Goal: Task Accomplishment & Management: Use online tool/utility

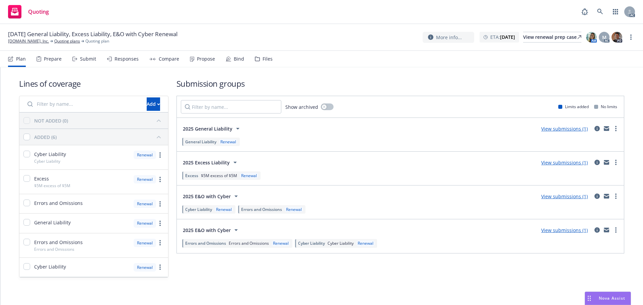
click at [88, 61] on div "Submit" at bounding box center [88, 58] width 16 height 5
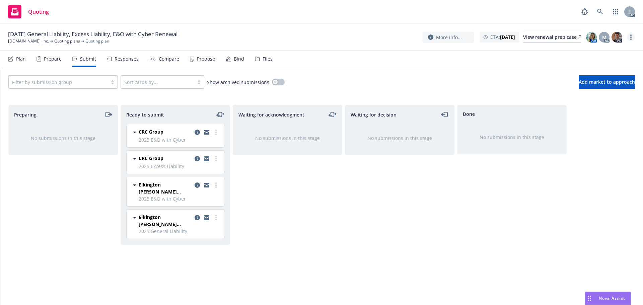
click at [634, 36] on link "more" at bounding box center [631, 37] width 8 height 8
click at [609, 53] on link "Copy logging email" at bounding box center [597, 50] width 75 height 13
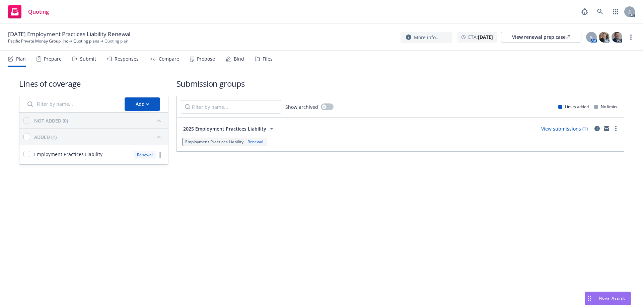
click at [74, 62] on div "Submit" at bounding box center [84, 59] width 24 height 16
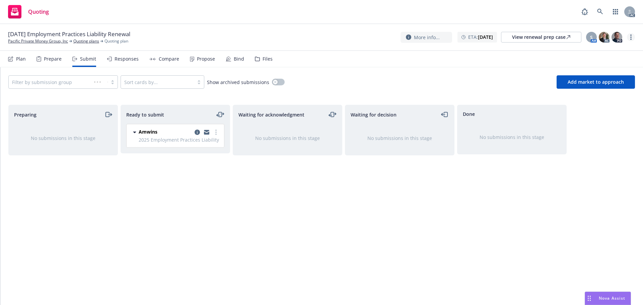
click at [633, 38] on link "more" at bounding box center [631, 37] width 8 height 8
drag, startPoint x: 589, startPoint y: 51, endPoint x: 551, endPoint y: 53, distance: 38.2
click at [589, 51] on link "Copy logging email" at bounding box center [597, 51] width 75 height 13
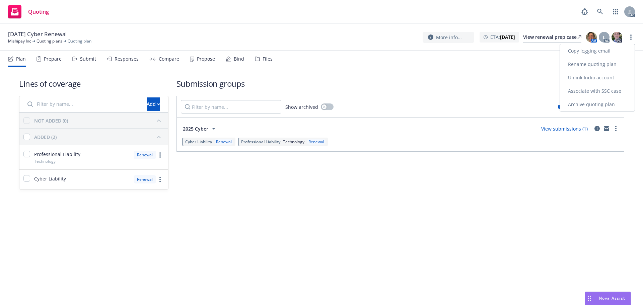
click at [589, 49] on link "Copy logging email" at bounding box center [597, 50] width 75 height 13
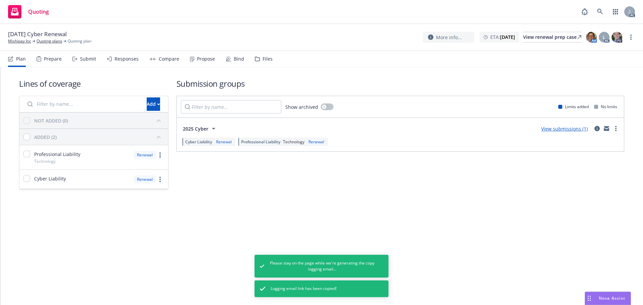
click at [81, 56] on div "Submit" at bounding box center [88, 58] width 16 height 5
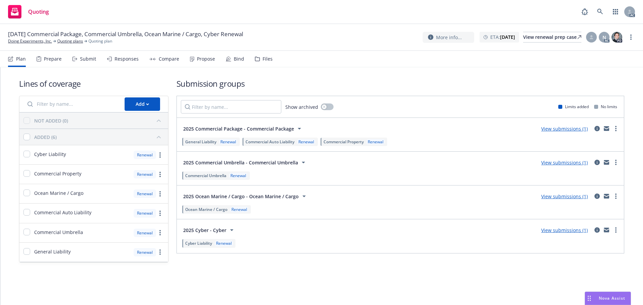
click at [85, 64] on div "Submit" at bounding box center [84, 59] width 24 height 16
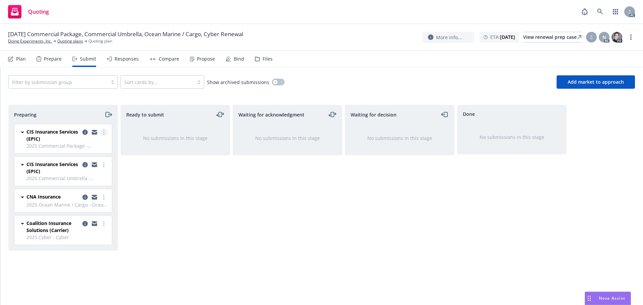
click at [107, 132] on link "more" at bounding box center [104, 132] width 8 height 8
click at [633, 39] on link "more" at bounding box center [631, 37] width 8 height 8
click at [600, 55] on link "Copy logging email" at bounding box center [597, 51] width 75 height 13
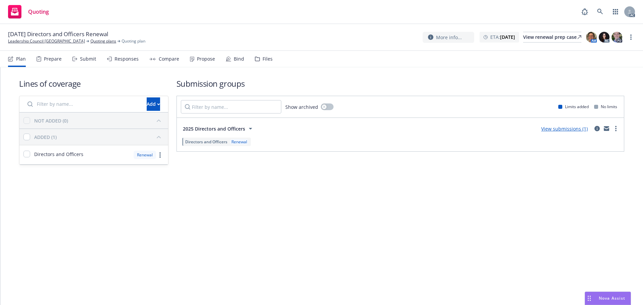
click at [83, 57] on div "Submit" at bounding box center [88, 58] width 16 height 5
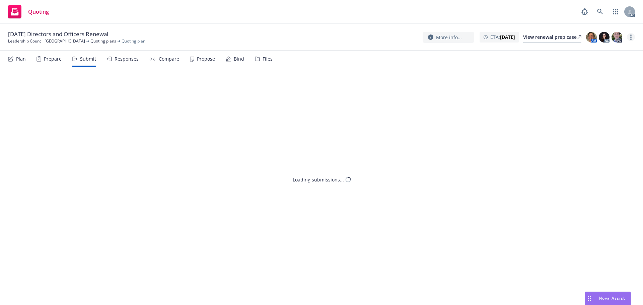
drag, startPoint x: 631, startPoint y: 37, endPoint x: 628, endPoint y: 39, distance: 3.6
click at [631, 37] on circle "more" at bounding box center [630, 37] width 1 height 1
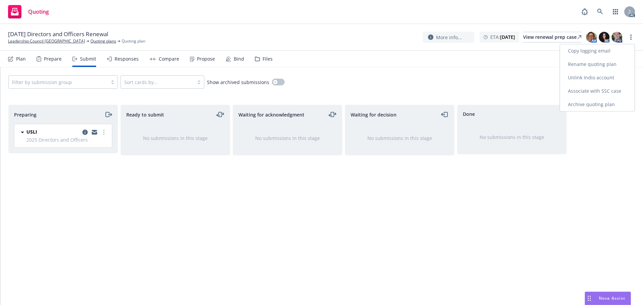
drag, startPoint x: 602, startPoint y: 49, endPoint x: 484, endPoint y: 47, distance: 118.2
click at [601, 49] on link "Copy logging email" at bounding box center [597, 50] width 75 height 13
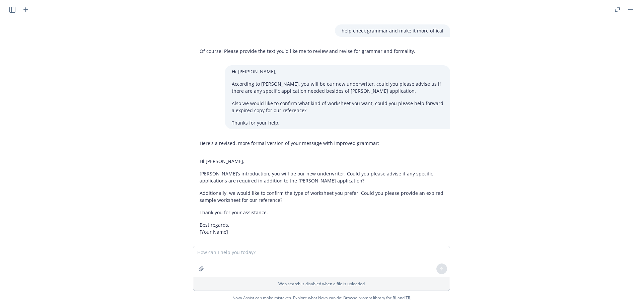
scroll to position [641, 0]
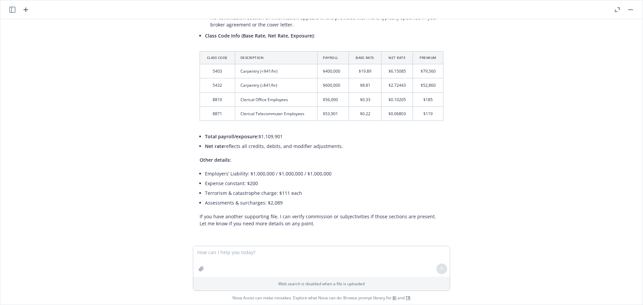
click at [216, 255] on textarea at bounding box center [321, 261] width 257 height 31
type textarea "H"
click at [197, 249] on textarea at bounding box center [321, 260] width 257 height 31
type textarea "Please fill the information i give to you into the template i give to you."
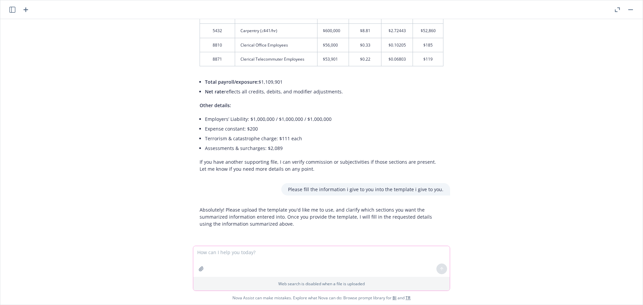
scroll to position [696, 0]
click at [229, 252] on textarea at bounding box center [321, 261] width 257 height 31
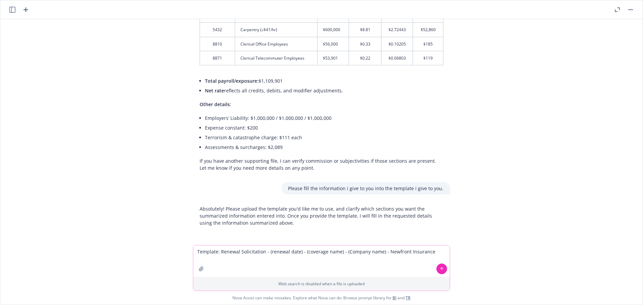
type textarea "Template: Renewal Solicitation - (renewal date) - (coverage name) - (Company na…"
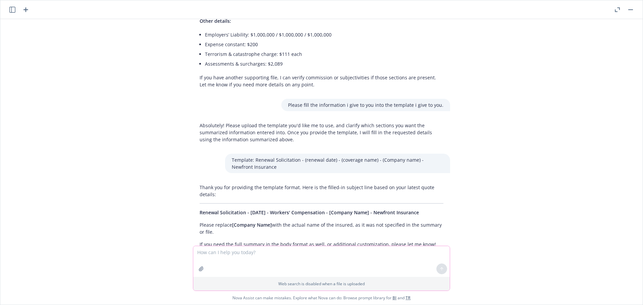
scroll to position [794, 0]
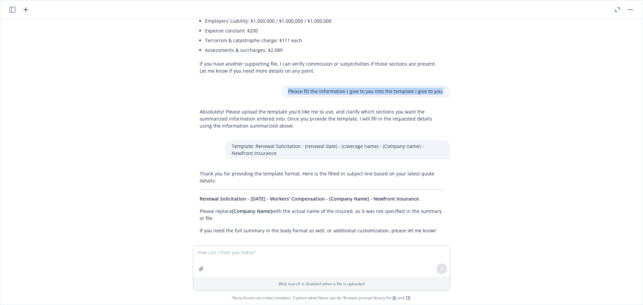
drag, startPoint x: 285, startPoint y: 91, endPoint x: 442, endPoint y: 90, distance: 156.4
click at [442, 90] on div "Please fill the information i give to you into the template i give to you." at bounding box center [365, 91] width 169 height 12
copy p "Please fill the information i give to you into the template i give to you."
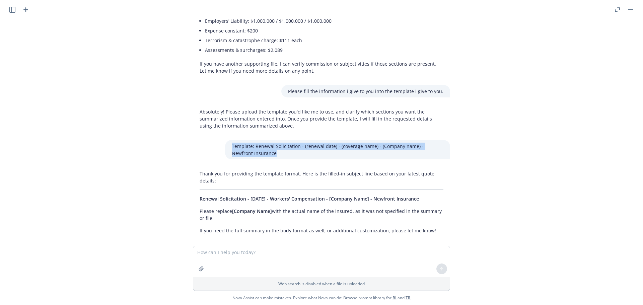
drag, startPoint x: 254, startPoint y: 153, endPoint x: 220, endPoint y: 145, distance: 34.6
click at [225, 145] on div "Template: Renewal Solicitation - (renewal date) - (coverage name) - (Company na…" at bounding box center [337, 149] width 225 height 19
copy p "Template: Renewal Solicitation - (renewal date) - (coverage name) - (Company na…"
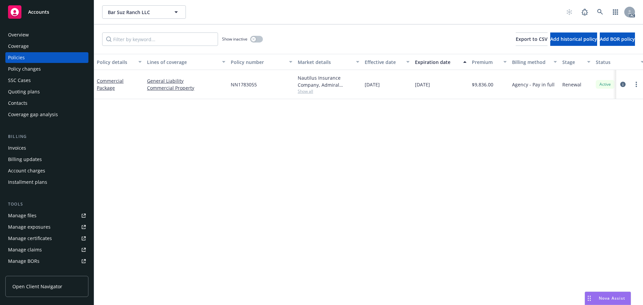
click at [599, 299] on span "Nova Assist" at bounding box center [612, 298] width 26 height 6
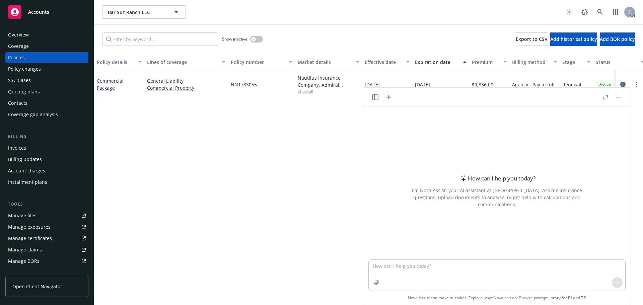
click at [604, 97] on icon "button" at bounding box center [605, 97] width 5 height 5
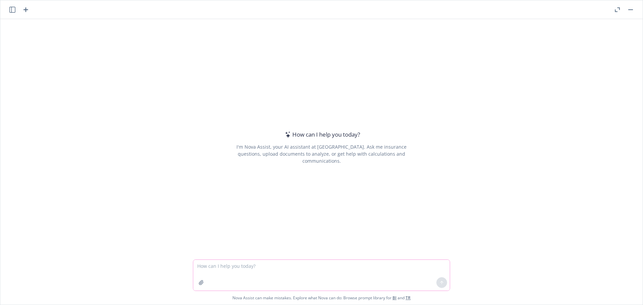
click at [210, 268] on textarea at bounding box center [321, 275] width 257 height 31
paste textarea "Please fill the information i give to you into the template i give to you."
type textarea "Please fill the information i give to you into the template i give to you."
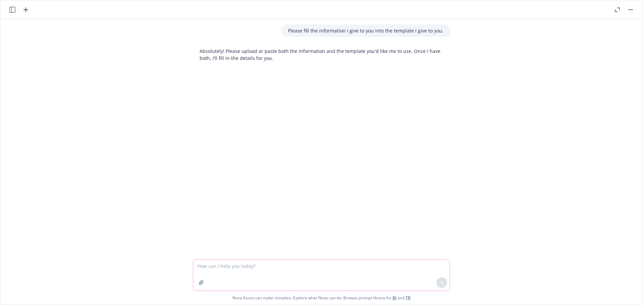
click at [286, 271] on textarea at bounding box center [321, 275] width 257 height 31
paste textarea "Template: Renewal Solicitation - (renewal date) - (coverage name) - (Company na…"
click at [215, 264] on textarea "Template: Renewal Solicitation - (renewal date) - (coverage name) - (Company na…" at bounding box center [321, 274] width 257 height 31
type textarea "Template 1: Renewal Solicitation - (renewal date) - (coverage name) - (Company …"
click at [443, 284] on button at bounding box center [441, 282] width 11 height 11
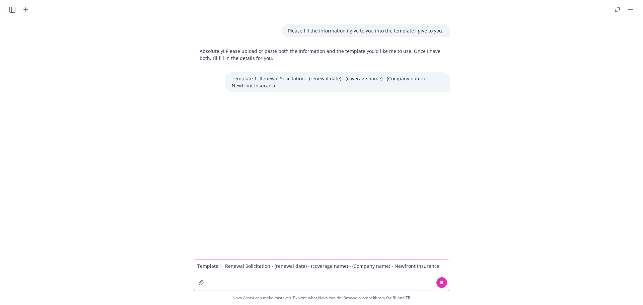
click at [249, 270] on textarea "Template 1: Renewal Solicitation - (renewal date) - (coverage name) - (Company …" at bounding box center [321, 275] width 257 height 31
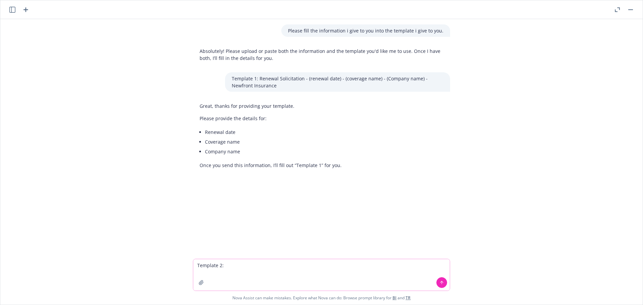
paste textarea "Policy Type: Policy #: Hi , I hope you’re doing well. I'm reaching out regardin…"
type textarea "Template 2: Policy Type: Policy #: Hi , I hope you’re doing well. I'm reaching …"
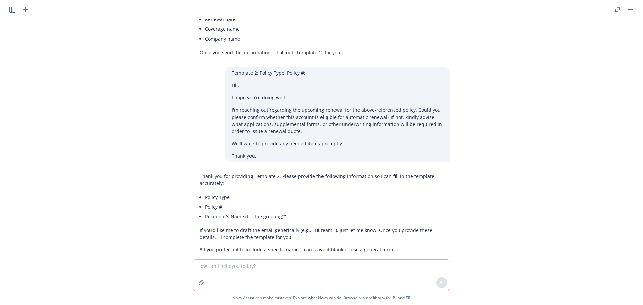
scroll to position [125, 0]
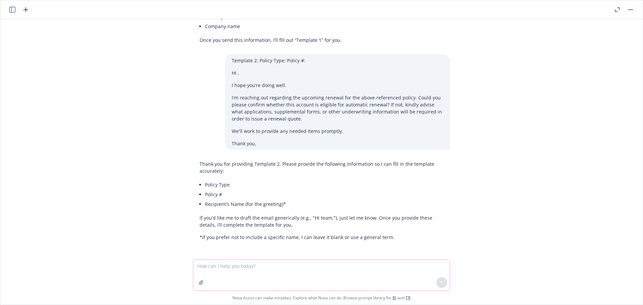
paste textarea "12/09/25 - Bar Suz Ranch LLC - COMMERCIAL_PACKAGE"
paste textarea "Policy #: NN1783055"
type textarea "12/09/25 - Bar Suz Ranch LLC - COMMERCIAL_PACKAGE, Policy #: NN1783055"
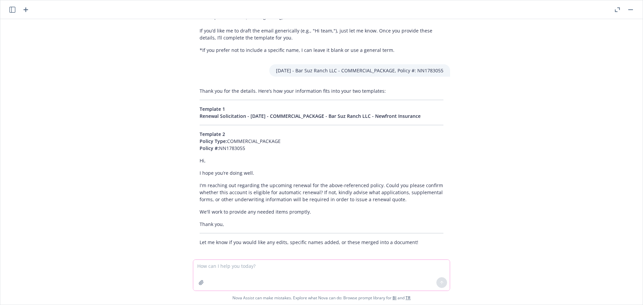
scroll to position [317, 0]
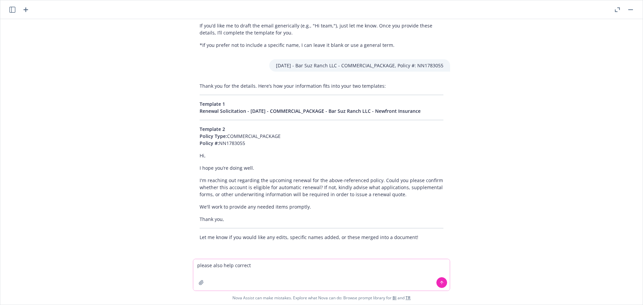
click at [284, 266] on textarea "please also help correct" at bounding box center [321, 274] width 257 height 31
paste textarea "Uppercase and lowercase"
type textarea "please also help correct Uppercase and lowercase"
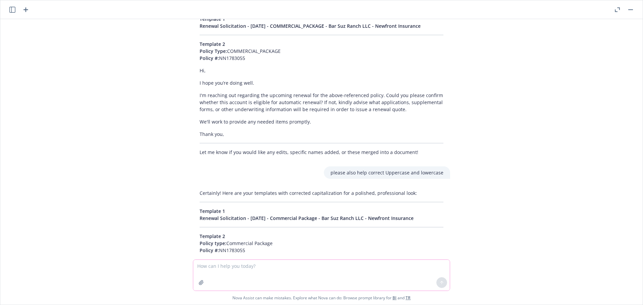
scroll to position [510, 0]
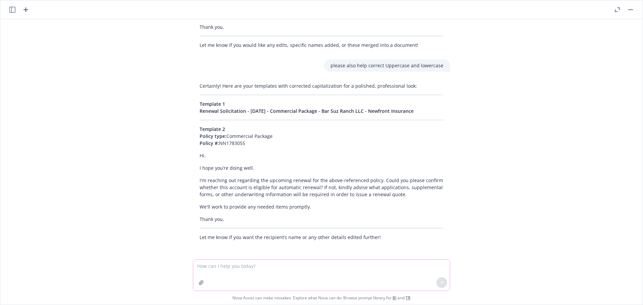
paste textarea "Cyber - #AB-6720581-02 12/09/2024 - 12/09/2025"
paste textarea "12/09/25 - Behave Health Corp - BUSINESS_OWNERS, CYBER"
drag, startPoint x: 367, startPoint y: 272, endPoint x: 323, endPoint y: 271, distance: 43.9
click at [323, 271] on textarea "Cyber - #AB-6720581-02 12/09/2024 - 12/09/2025 12/09/25 - Behave Health Corp - …" at bounding box center [321, 274] width 257 height 31
drag, startPoint x: 353, startPoint y: 272, endPoint x: 357, endPoint y: 271, distance: 3.7
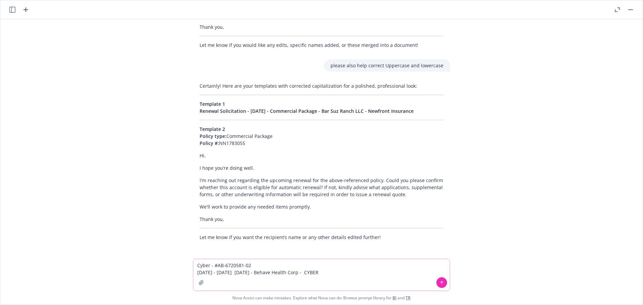
click at [354, 272] on textarea "Cyber - #AB-6720581-02 12/09/2024 - 12/09/2025 12/09/25 - Behave Health Corp - …" at bounding box center [321, 274] width 257 height 31
paste textarea "matthew.creedon@amwins.com"
type textarea "Cyber - #AB-6720581-02 12/09/2024 - 12/09/2025 12/09/25 - Behave Health Corp - …"
click at [441, 282] on icon at bounding box center [441, 282] width 5 height 5
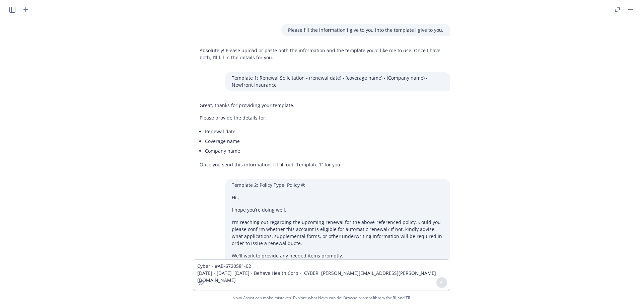
scroll to position [0, 0]
drag, startPoint x: 299, startPoint y: 30, endPoint x: 437, endPoint y: 30, distance: 138.0
click at [437, 30] on p "Please fill the information i give to you into the template i give to you." at bounding box center [365, 30] width 155 height 7
click at [376, 83] on p "Template 1: Renewal Solicitation - (renewal date) - (coverage name) - (Company …" at bounding box center [338, 82] width 212 height 14
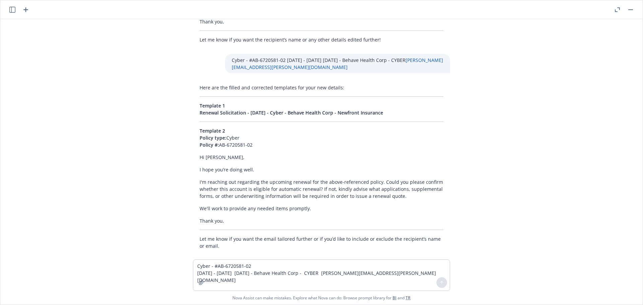
scroll to position [716, 0]
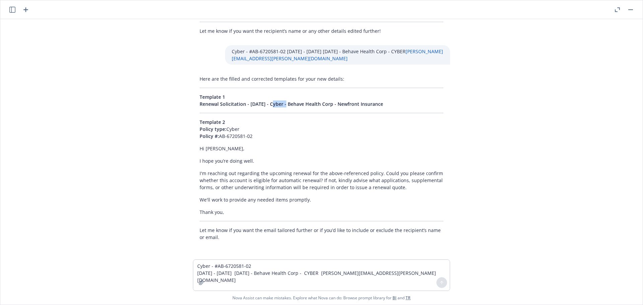
drag, startPoint x: 267, startPoint y: 102, endPoint x: 282, endPoint y: 103, distance: 15.1
click at [282, 103] on span "Renewal Solicitation - 12/09/25 - Cyber - Behave Health Corp - Newfront Insuran…" at bounding box center [292, 104] width 184 height 6
click at [283, 112] on div "Here are the filled and corrected templates for your new details: Template 1 Re…" at bounding box center [321, 158] width 257 height 171
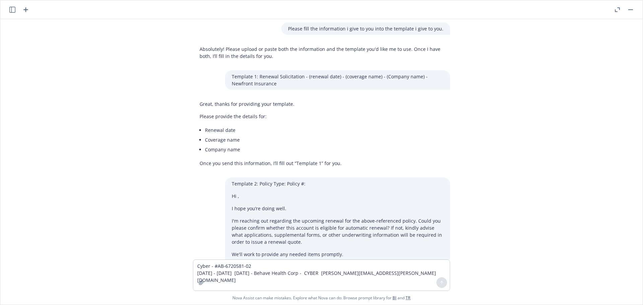
scroll to position [0, 0]
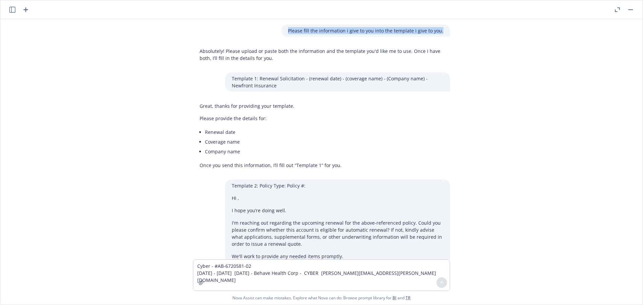
drag, startPoint x: 439, startPoint y: 32, endPoint x: 285, endPoint y: 33, distance: 154.1
click at [285, 33] on div "Please fill the information i give to you into the template i give to you." at bounding box center [365, 30] width 169 height 12
copy p "Please fill the information i give to you into the template i give to you."
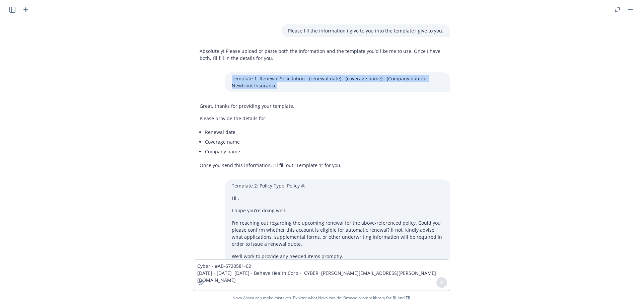
drag, startPoint x: 256, startPoint y: 86, endPoint x: 221, endPoint y: 80, distance: 35.3
click at [225, 80] on div "Template 1: Renewal Solicitation - (renewal date) - (coverage name) - (Company …" at bounding box center [337, 81] width 225 height 19
copy p "Template 1: Renewal Solicitation - (renewal date) - (coverage name) - (Company …"
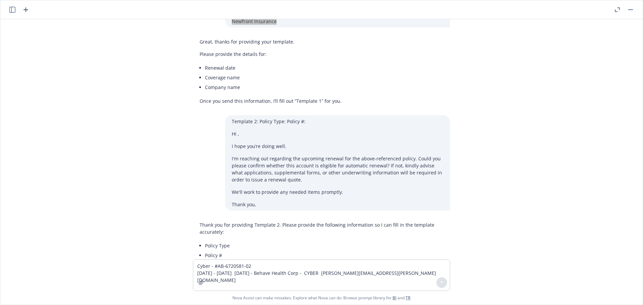
scroll to position [67, 0]
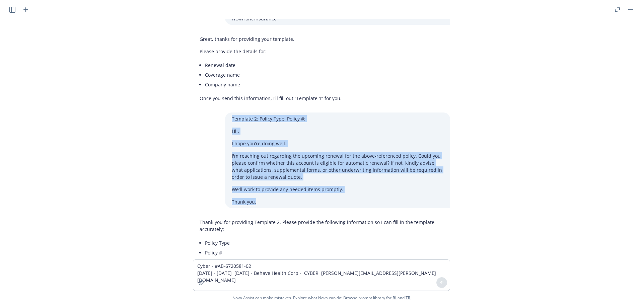
drag, startPoint x: 262, startPoint y: 201, endPoint x: 224, endPoint y: 123, distance: 86.7
click at [225, 123] on div "Template 2: Policy Type: Policy #: Hi , I hope you’re doing well. I'm reaching …" at bounding box center [337, 160] width 225 height 95
copy div "Template 2: Policy Type: Policy #: Hi , I hope you’re doing well. I'm reaching …"
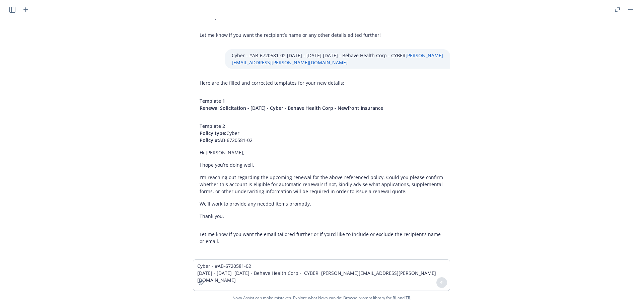
scroll to position [716, 0]
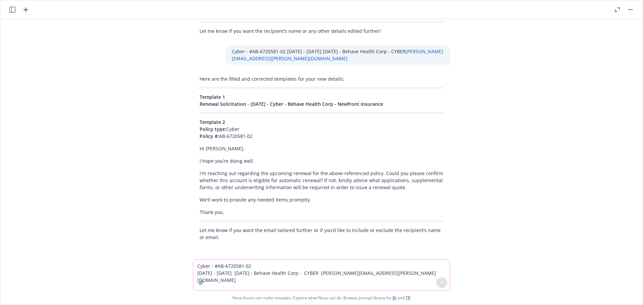
click at [219, 265] on textarea "Cyber - #AB-6720581-02 12/09/2024 - 12/09/2025 12/09/25 - Behave Health Corp - …" at bounding box center [321, 275] width 257 height 31
paste textarea "12/09/25 - Rene J. Marcotte LLC - COMMERCIAL_PACKAGE, COMMERCIAL_AUTO Descripti…"
type textarea "12/09/25 - Rene J. Marcotte LLC - COMMERCIAL_PACKAGE, COMMERCIAL_AUTO Descripti…"
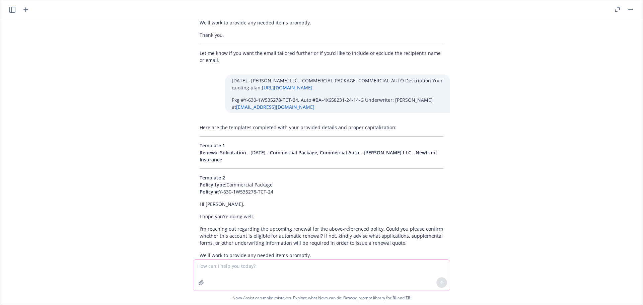
scroll to position [1094, 0]
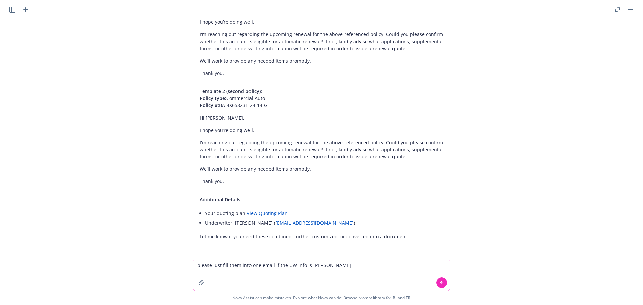
type textarea "please just fill them into one email if the UW info is same"
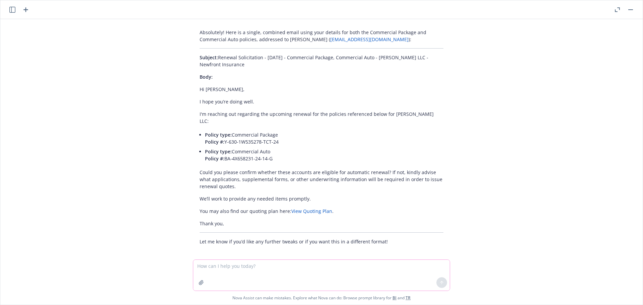
scroll to position [1337, 0]
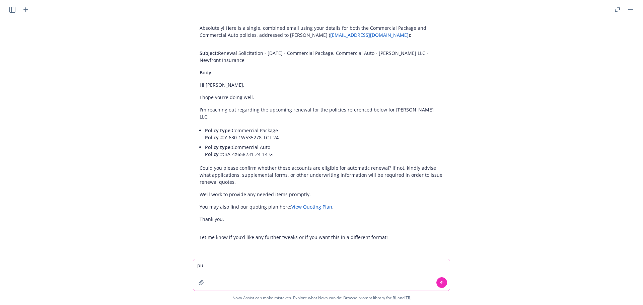
type textarea "p"
type textarea "o"
type textarea "put two coverage together"
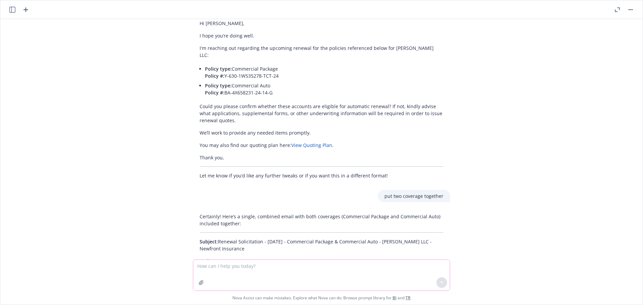
scroll to position [1566, 0]
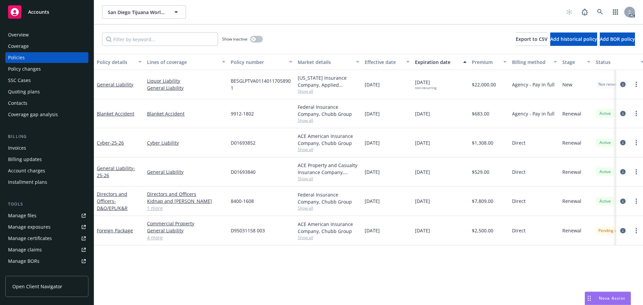
click at [31, 85] on div "SSC Cases" at bounding box center [47, 80] width 78 height 11
click at [29, 90] on div "Quoting plans" at bounding box center [24, 91] width 32 height 11
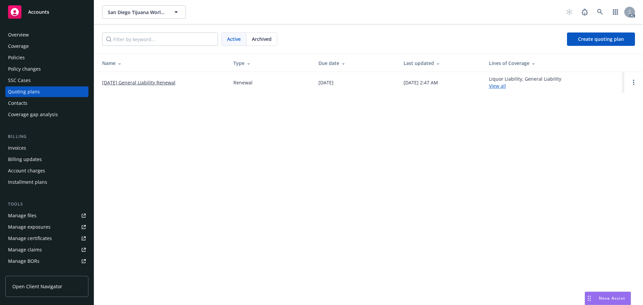
click at [134, 79] on link "[DATE] General Liability Renewal" at bounding box center [138, 82] width 73 height 7
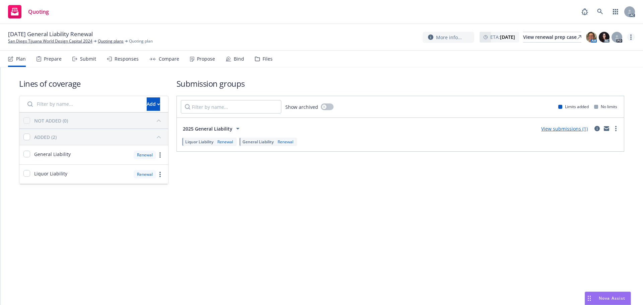
click at [629, 37] on link "more" at bounding box center [631, 37] width 8 height 8
drag, startPoint x: 590, startPoint y: 52, endPoint x: 586, endPoint y: 53, distance: 4.4
click at [590, 52] on link "Copy logging email" at bounding box center [597, 50] width 75 height 13
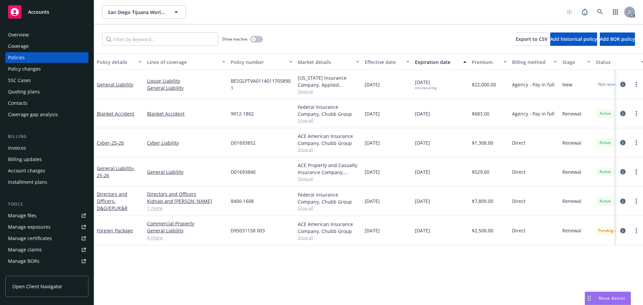
click at [35, 83] on div "SSC Cases" at bounding box center [47, 80] width 78 height 11
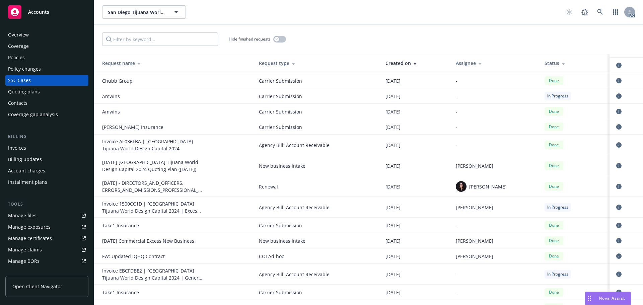
scroll to position [268, 0]
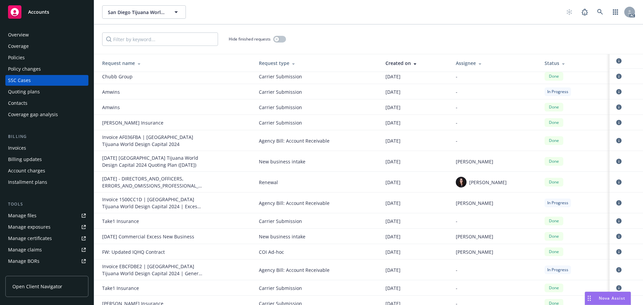
click at [147, 179] on div "05/02/25 - DIRECTORS_AND_OFFICERS, ERRORS_AND_OMISSIONS_PROFESSIONAL_LIABILITY,…" at bounding box center [152, 182] width 100 height 14
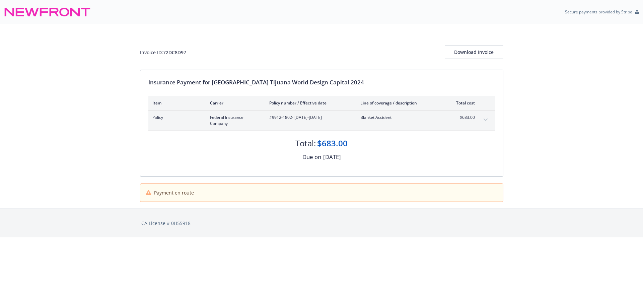
drag, startPoint x: 303, startPoint y: 118, endPoint x: 340, endPoint y: 116, distance: 37.2
click at [340, 116] on span "#9912-1802 - [DATE]-[DATE]" at bounding box center [309, 118] width 80 height 6
click at [547, 159] on div "Invoice ID: 72DC8D97 Download Invoice Insurance Payment for [GEOGRAPHIC_DATA] T…" at bounding box center [321, 116] width 643 height 185
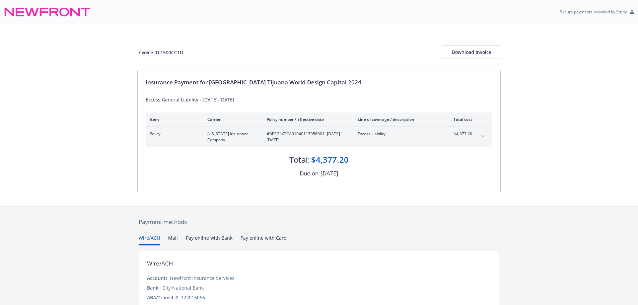
drag, startPoint x: 358, startPoint y: 174, endPoint x: 328, endPoint y: 173, distance: 30.8
click at [328, 173] on div "Due on [DATE]" at bounding box center [319, 173] width 347 height 9
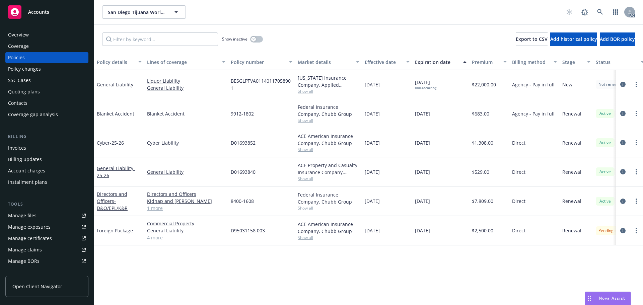
click at [24, 91] on div "Quoting plans" at bounding box center [24, 91] width 32 height 11
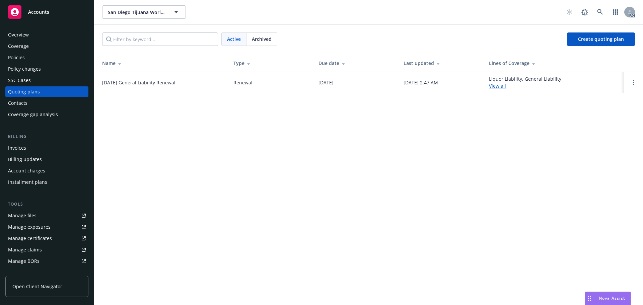
click at [125, 81] on link "[DATE] General Liability Renewal" at bounding box center [138, 82] width 73 height 7
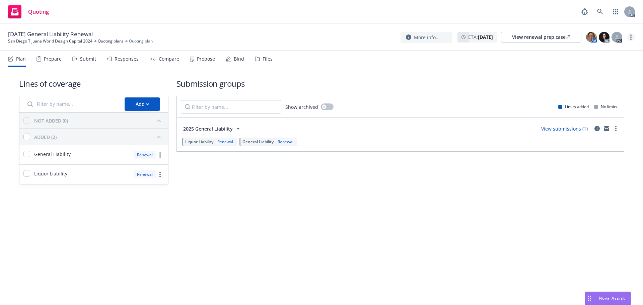
click at [628, 35] on link "more" at bounding box center [631, 37] width 8 height 8
click at [587, 49] on link "Copy logging email" at bounding box center [597, 50] width 75 height 13
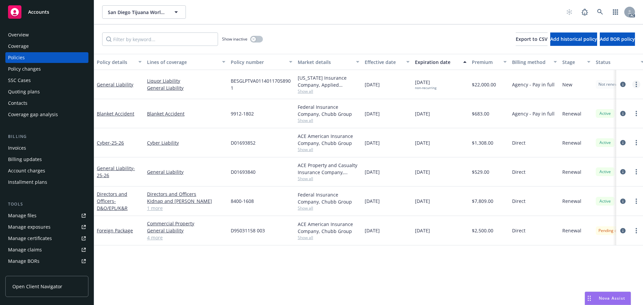
click at [636, 85] on circle "more" at bounding box center [636, 84] width 1 height 1
click at [580, 176] on link "Copy logging email" at bounding box center [600, 178] width 79 height 13
click at [255, 41] on div "button" at bounding box center [253, 39] width 5 height 5
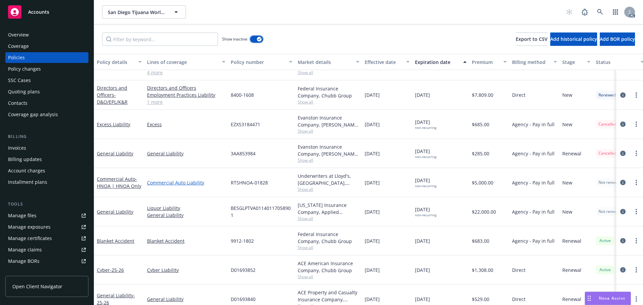
scroll to position [266, 0]
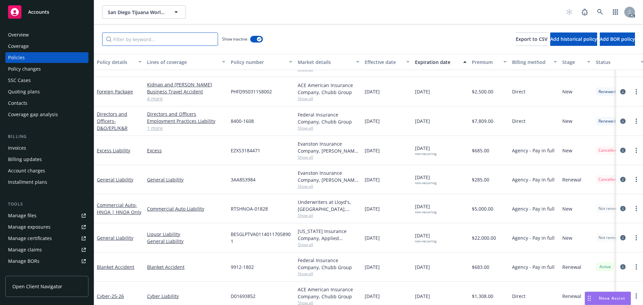
click at [160, 38] on input "Filter by keyword..." at bounding box center [160, 38] width 116 height 13
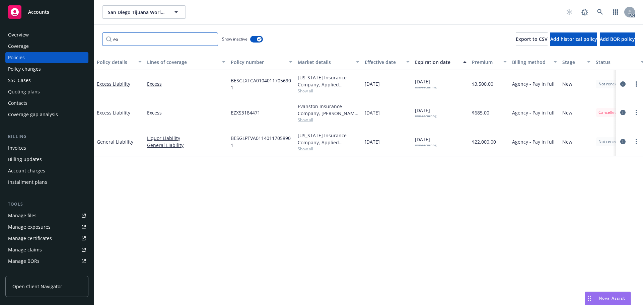
scroll to position [0, 0]
type input "ex"
click at [395, 186] on div "Policy details Lines of coverage Policy number Market details Effective date Ex…" at bounding box center [368, 179] width 549 height 251
click at [636, 84] on icon "more" at bounding box center [636, 83] width 1 height 5
drag, startPoint x: 586, startPoint y: 174, endPoint x: 581, endPoint y: 174, distance: 5.0
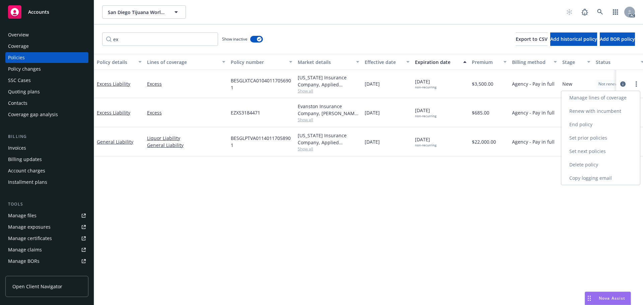
click at [586, 174] on link "Copy logging email" at bounding box center [600, 177] width 79 height 13
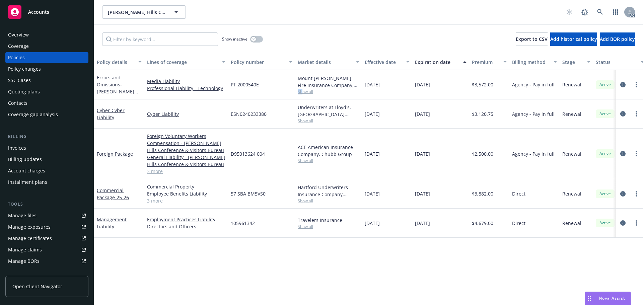
click at [304, 93] on span "Show all" at bounding box center [329, 92] width 62 height 6
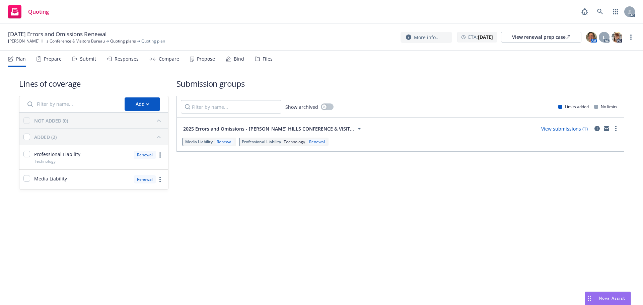
click at [86, 54] on div "Submit" at bounding box center [84, 59] width 24 height 16
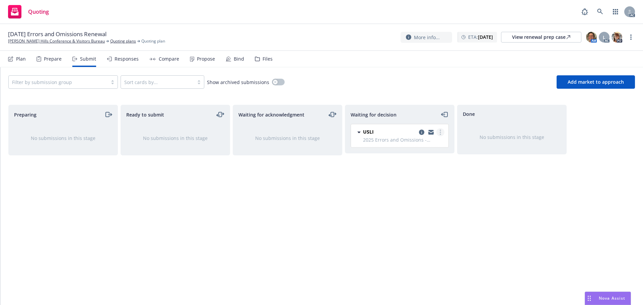
click at [438, 133] on link "more" at bounding box center [440, 132] width 8 height 8
click at [410, 175] on span "Add accepted decision" at bounding box center [410, 172] width 67 height 6
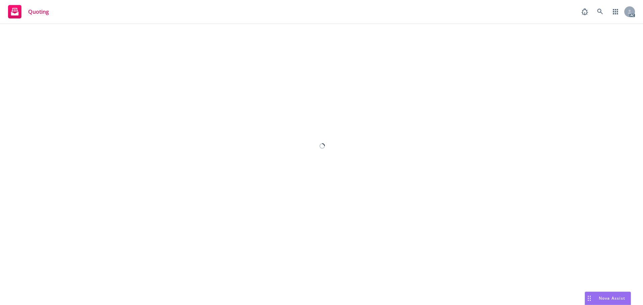
select select "12"
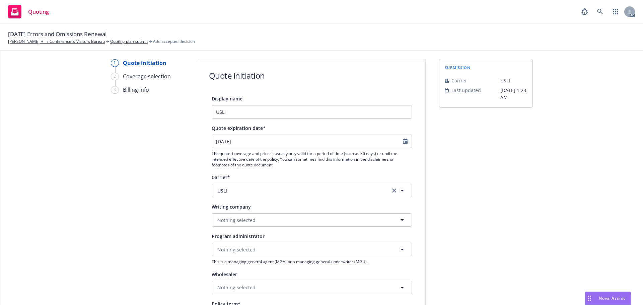
scroll to position [67, 0]
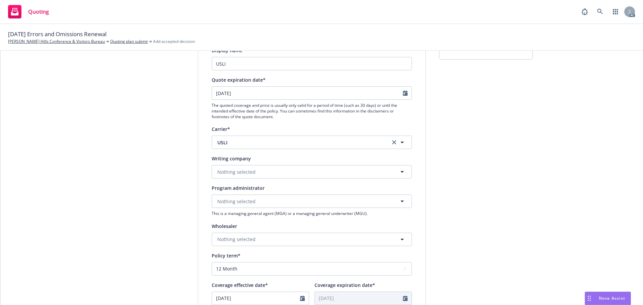
click at [403, 91] on div at bounding box center [407, 93] width 9 height 13
click at [403, 92] on icon "Calendar" at bounding box center [405, 92] width 5 height 5
click at [92, 145] on button "button" at bounding box center [88, 149] width 8 height 8
select select "10"
click at [70, 198] on span "23" at bounding box center [65, 202] width 9 height 8
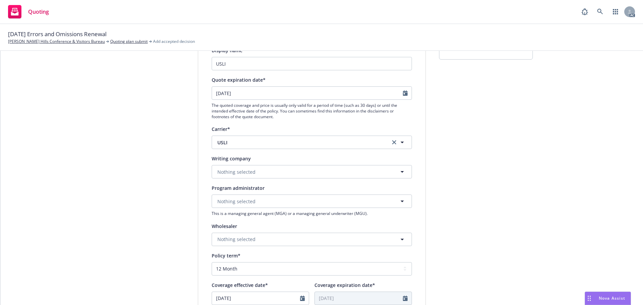
type input "[DATE]"
click at [259, 171] on button "Nothing selected" at bounding box center [312, 171] width 200 height 13
paste input "Mount [PERSON_NAME] Fire Insurance Company"
type input "Mount [PERSON_NAME] Fire Insurance Company"
click at [247, 194] on strong "Mount [PERSON_NAME] Fire Insurance Company" at bounding box center [274, 191] width 111 height 6
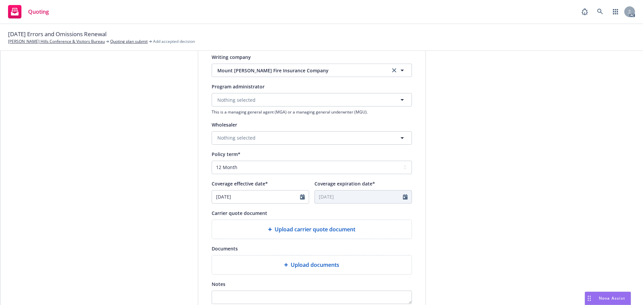
scroll to position [201, 0]
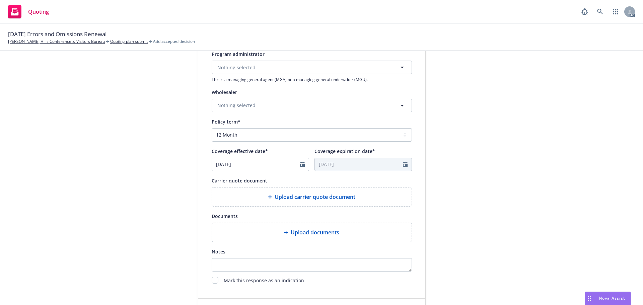
click at [277, 196] on span "Upload carrier quote document" at bounding box center [315, 197] width 81 height 8
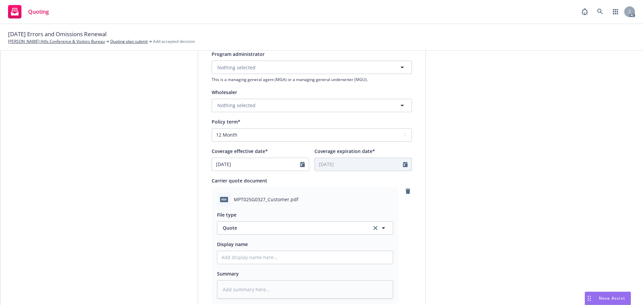
scroll to position [268, 0]
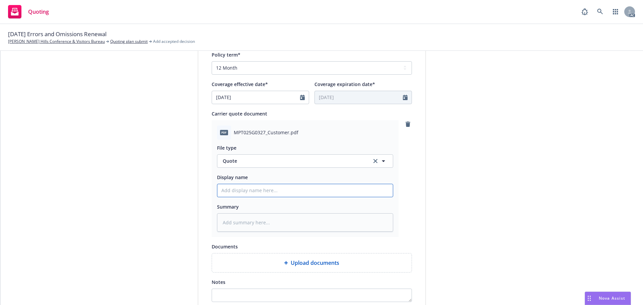
click at [261, 191] on input "Display name" at bounding box center [304, 190] width 175 height 13
type input "25-26 Errors and Omissions with Cyber Quote"
drag, startPoint x: 303, startPoint y: 191, endPoint x: 278, endPoint y: 189, distance: 24.8
click at [278, 189] on input "25-26 Errors and Omissions with Cyber Quote" at bounding box center [304, 190] width 175 height 13
type textarea "x"
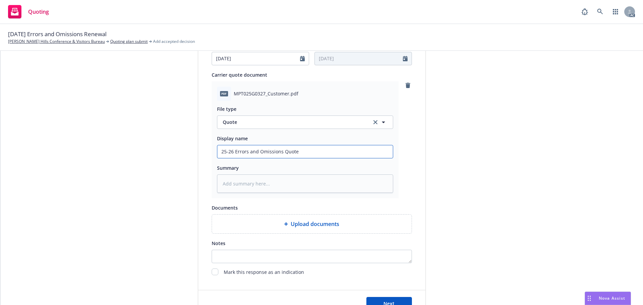
scroll to position [346, 0]
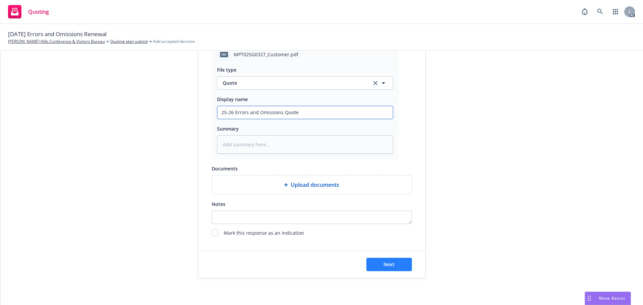
type input "25-26 Errors and Omissions Quote"
click at [395, 262] on button "Next" at bounding box center [389, 264] width 46 height 13
type textarea "x"
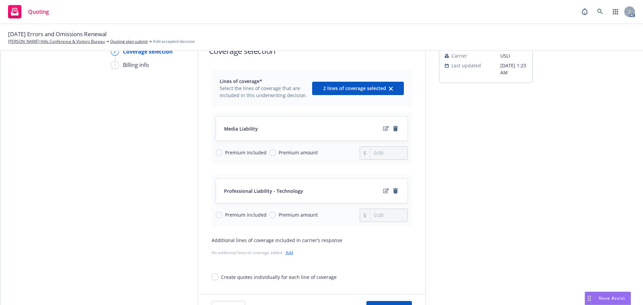
scroll to position [87, 0]
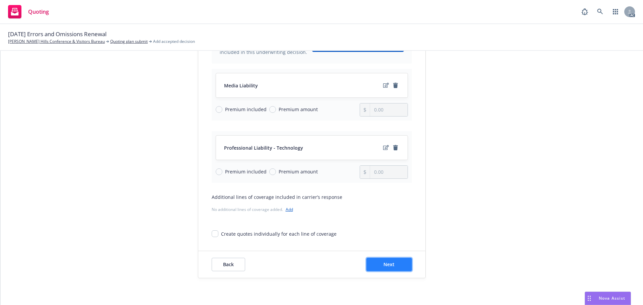
click at [383, 266] on span "Next" at bounding box center [388, 264] width 11 height 6
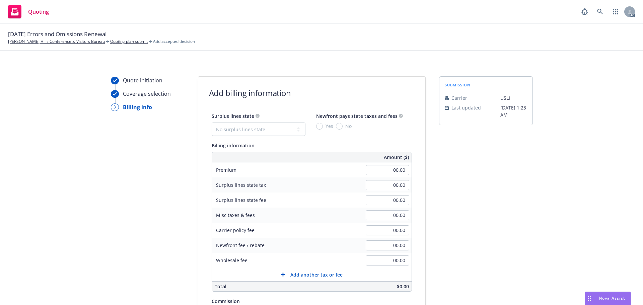
scroll to position [0, 0]
click at [381, 168] on input "00.00" at bounding box center [388, 171] width 44 height 10
type input "3,462.00"
click at [514, 178] on div "submission Carrier USLI Last updated 5/31, 1:23 AM" at bounding box center [486, 249] width 94 height 343
click at [229, 135] on select "No surplus lines state Alaska Alabama Arkansas Arizona California Colorado Conn…" at bounding box center [259, 130] width 94 height 13
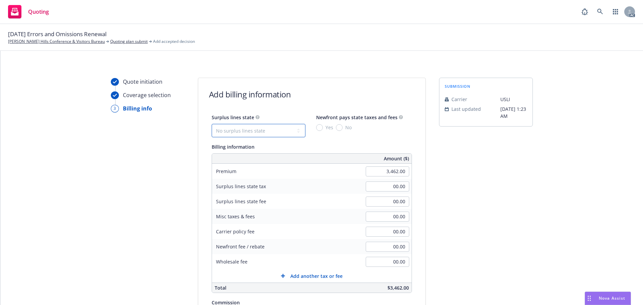
select select "CA"
type input "103.86"
type input "6.23"
click at [343, 128] on span "No" at bounding box center [347, 127] width 9 height 7
click at [338, 128] on input "No" at bounding box center [339, 127] width 7 height 7
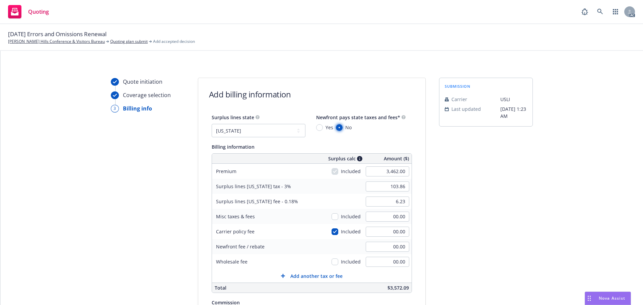
radio input "true"
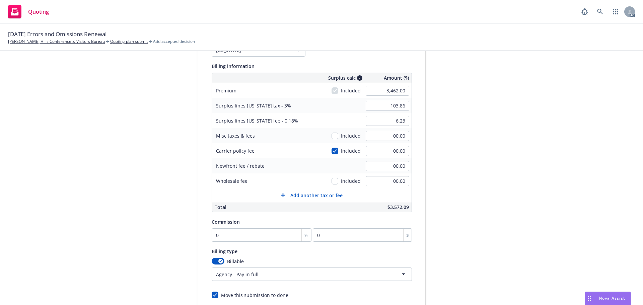
scroll to position [100, 0]
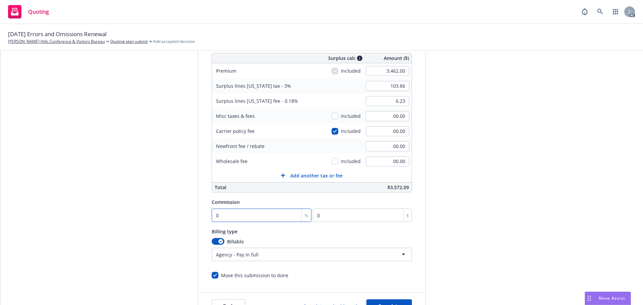
click at [259, 219] on input "0" at bounding box center [262, 215] width 100 height 13
type input "1"
type input "34.62"
type input "17"
type input "588.54"
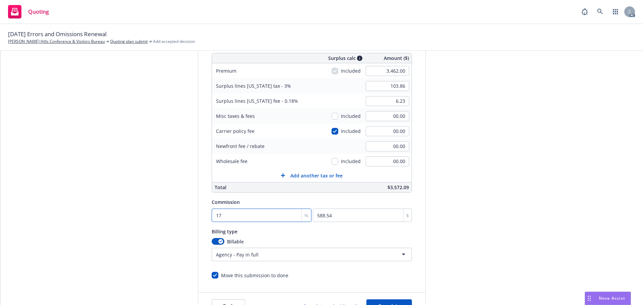
type input "17.5"
type input "605.85"
type input "17.5"
click at [483, 172] on div "submission Carrier USLI Last updated 5/31, 1:23 AM" at bounding box center [486, 148] width 94 height 343
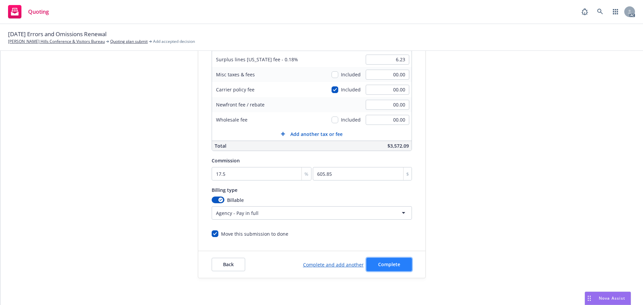
click at [391, 260] on button "Complete" at bounding box center [389, 264] width 46 height 13
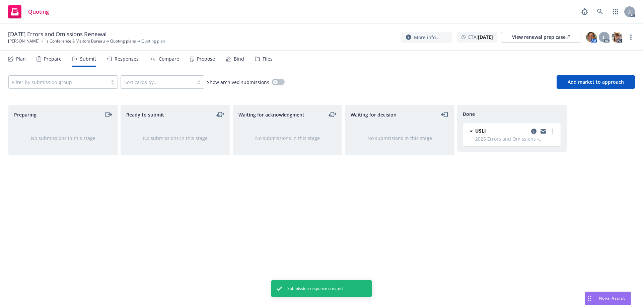
click at [197, 60] on div "Propose" at bounding box center [206, 58] width 18 height 5
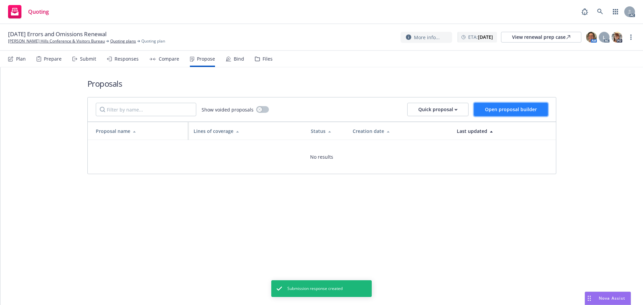
click at [491, 105] on button "Open proposal builder" at bounding box center [511, 109] width 74 height 13
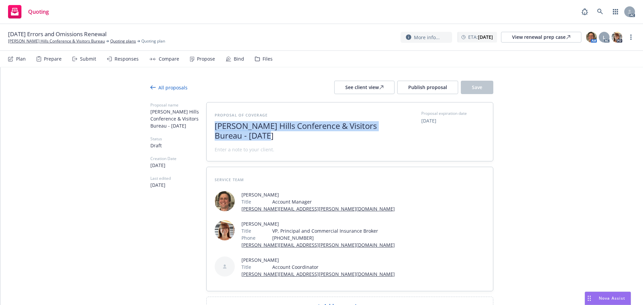
drag, startPoint x: 264, startPoint y: 132, endPoint x: 146, endPoint y: 116, distance: 119.0
click at [146, 116] on div "All proposals See client view Publish proposal Save Proposal name Beverly Hills…" at bounding box center [321, 211] width 643 height 289
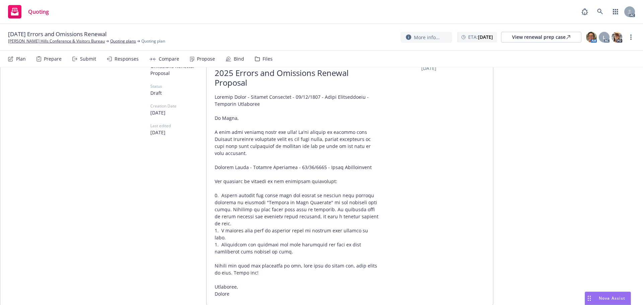
scroll to position [90, 0]
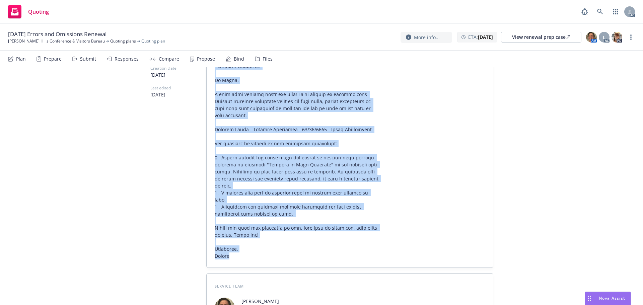
drag, startPoint x: 231, startPoint y: 236, endPoint x: 199, endPoint y: 184, distance: 61.3
click at [199, 184] on div "Proposal name 2025 Errors and Omissions Renewal Proposal Status Draft Creation …" at bounding box center [321, 217] width 343 height 411
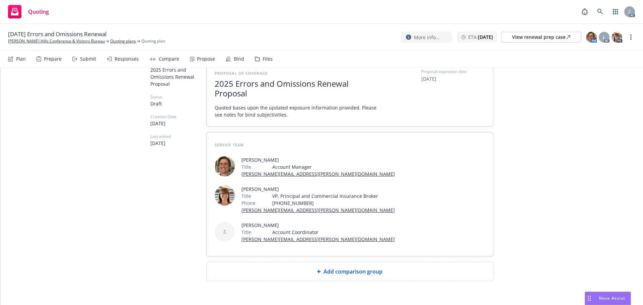
scroll to position [58, 0]
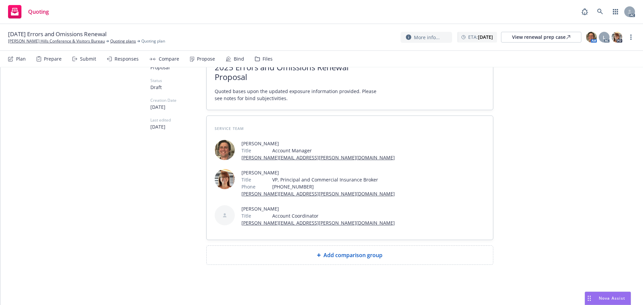
click at [357, 254] on span "Add comparison group" at bounding box center [353, 255] width 59 height 8
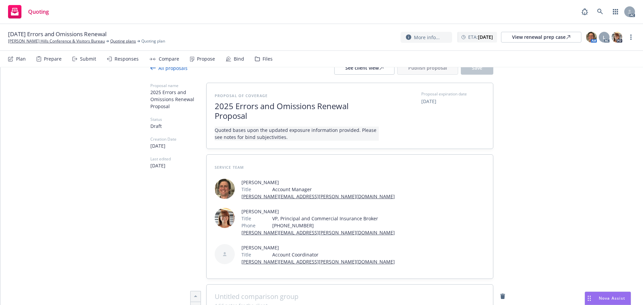
scroll to position [0, 0]
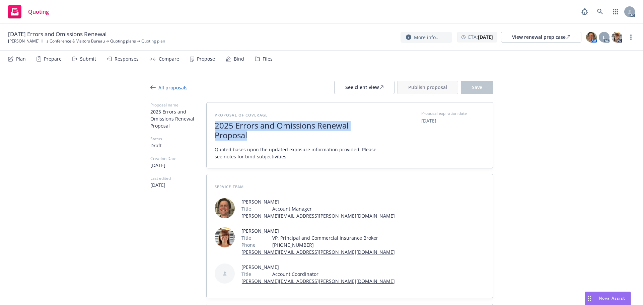
drag, startPoint x: 250, startPoint y: 134, endPoint x: 192, endPoint y: 127, distance: 58.7
copy span "2025 Errors and Omissions Renewal Proposal"
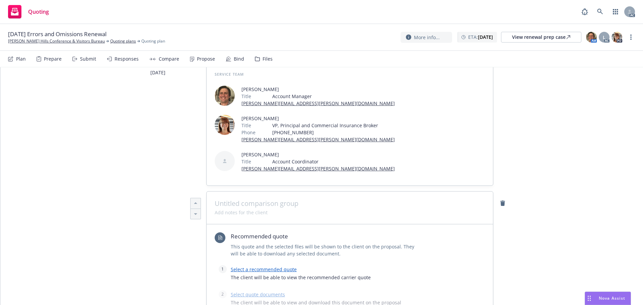
scroll to position [167, 0]
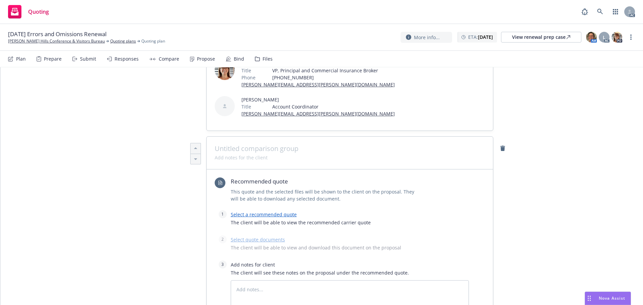
type textarea "x"
click at [265, 150] on span at bounding box center [350, 149] width 270 height 8
paste span
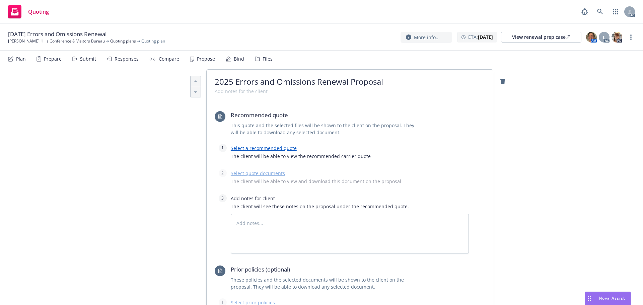
click at [266, 147] on link "Select a recommended quote" at bounding box center [264, 148] width 66 height 6
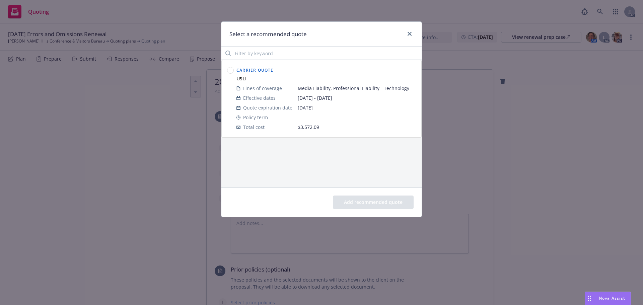
click at [232, 70] on circle at bounding box center [230, 70] width 6 height 6
click at [390, 202] on button "Add recommended quote" at bounding box center [373, 202] width 81 height 13
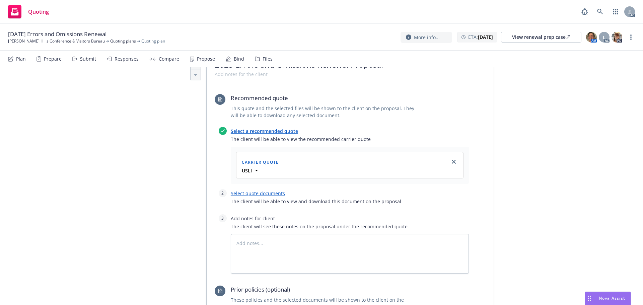
scroll to position [268, 0]
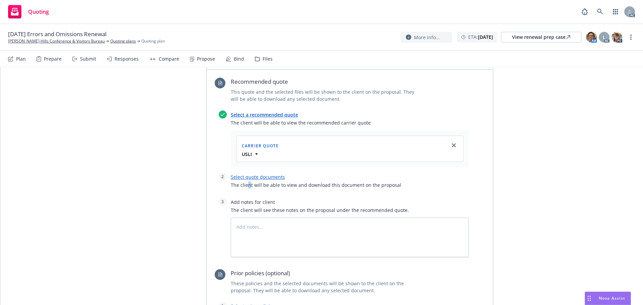
click at [246, 182] on span "The client will be able to view and download this document on the proposal" at bounding box center [350, 185] width 238 height 7
click at [245, 179] on link "Select quote documents" at bounding box center [258, 177] width 54 height 6
type textarea "x"
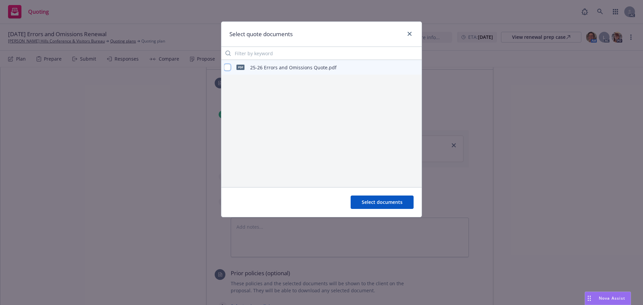
click at [230, 70] on input "checkbox" at bounding box center [227, 67] width 7 height 7
checkbox input "true"
click at [380, 203] on span "Select documents" at bounding box center [382, 202] width 41 height 6
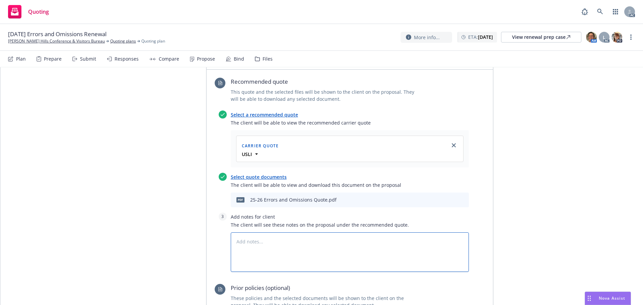
click at [277, 247] on textarea at bounding box center [350, 252] width 238 height 40
type textarea "x"
type textarea "B"
type textarea "x"
type textarea "Bi"
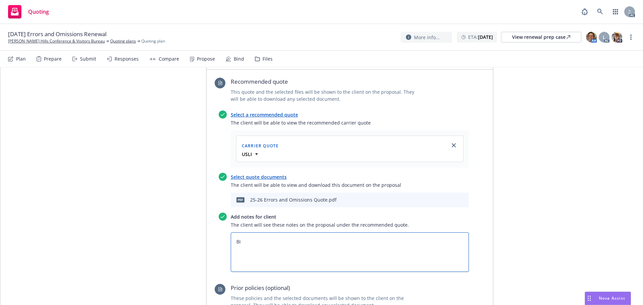
type textarea "x"
type textarea "Bin"
type textarea "x"
type textarea "Bind"
type textarea "x"
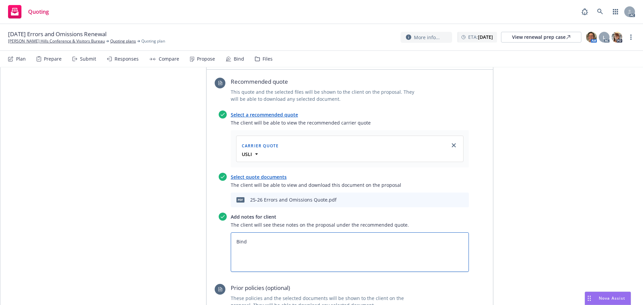
type textarea "Bind"
type textarea "x"
type textarea "Bind s"
type textarea "x"
type textarea "Bind"
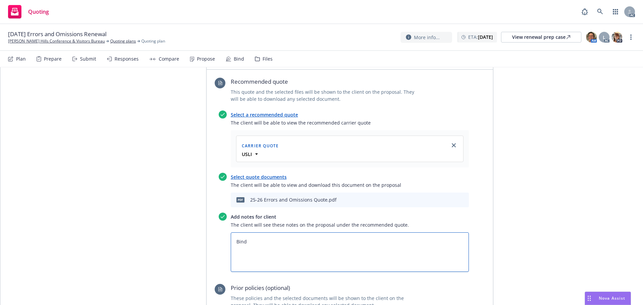
type textarea "x"
type textarea "Bind S"
type textarea "x"
type textarea "Bind Su"
type textarea "x"
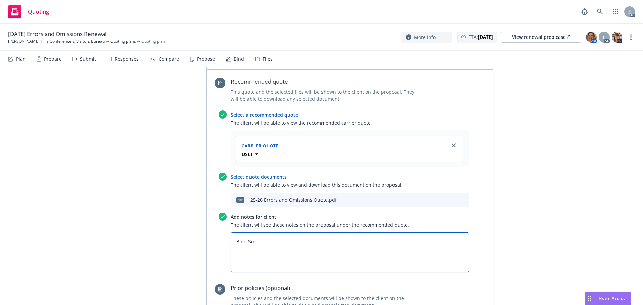
type textarea "Bind Sub"
type textarea "x"
type textarea "Bind Subj"
type textarea "x"
type textarea "Bind Subje"
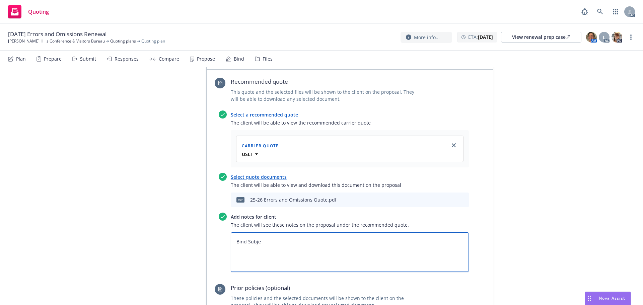
type textarea "x"
type textarea "Bind Subjec"
type textarea "x"
type textarea "Bind Subject"
type textarea "x"
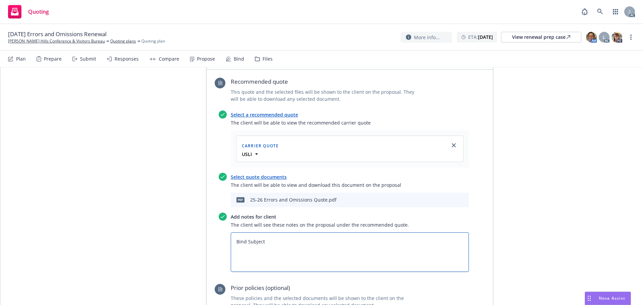
type textarea "Bind Subjecti"
type textarea "x"
type textarea "Bind Subjectiv"
type textarea "x"
type textarea "Bind Subjectivi"
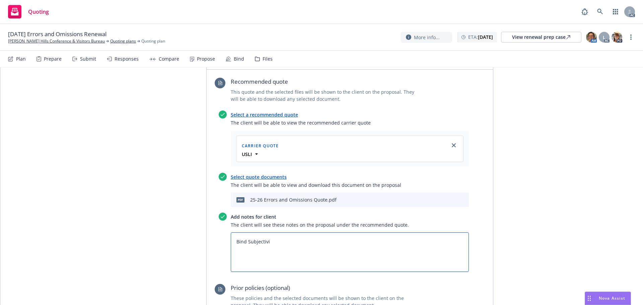
type textarea "x"
type textarea "Bind Subjectivit"
type textarea "x"
type textarea "Bind Subjectiviti"
type textarea "x"
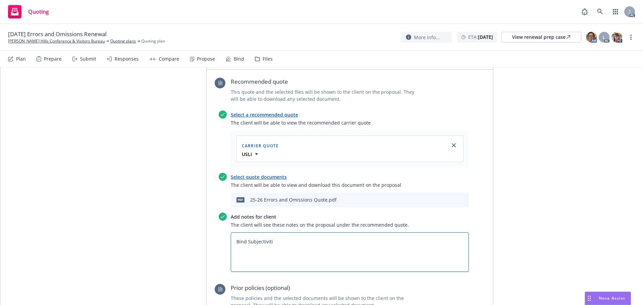
type textarea "Bind Subjectivitie"
type textarea "x"
type textarea "Bind Subjectivities"
type textarea "x"
type textarea "Bind Subjectivities:"
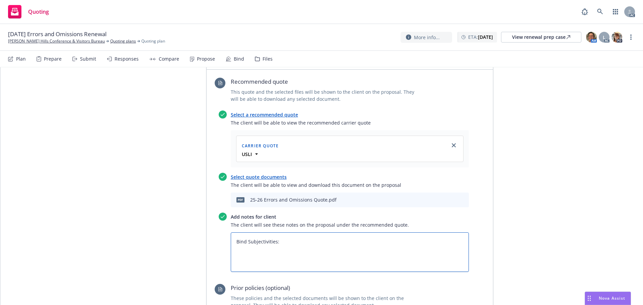
type textarea "x"
type textarea "Bind Subjectivities:"
type textarea "x"
type textarea "Bind Subjectivities: 1"
type textarea "x"
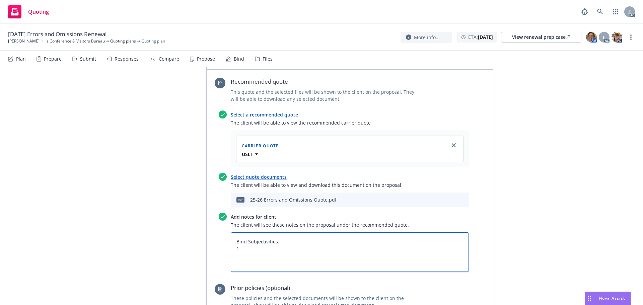
type textarea "Bind Subjectivities: 1."
type textarea "x"
type textarea "Bind Subjectivities: 1."
click at [254, 247] on textarea "Bind Subjectivities: 1." at bounding box center [350, 252] width 238 height 40
paste textarea "Please provide a signed and currently dated renewal application."
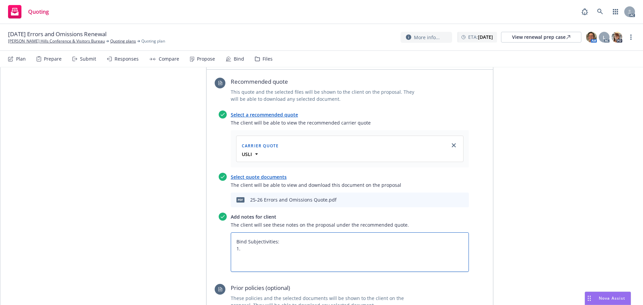
type textarea "x"
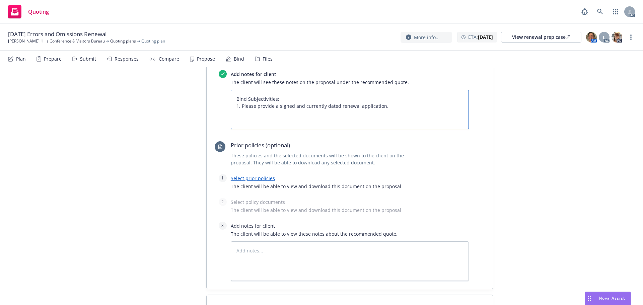
scroll to position [435, 0]
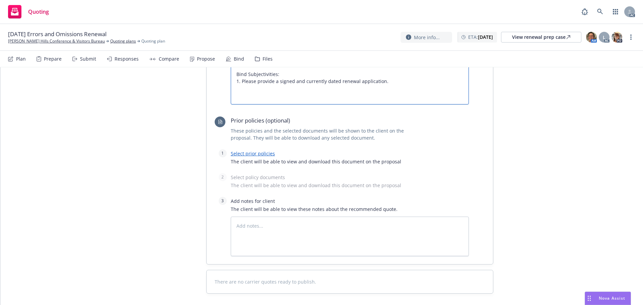
type textarea "Bind Subjectivities: 1. Please provide a signed and currently dated renewal app…"
click at [243, 152] on link "Select prior policies" at bounding box center [253, 153] width 44 height 6
type textarea "x"
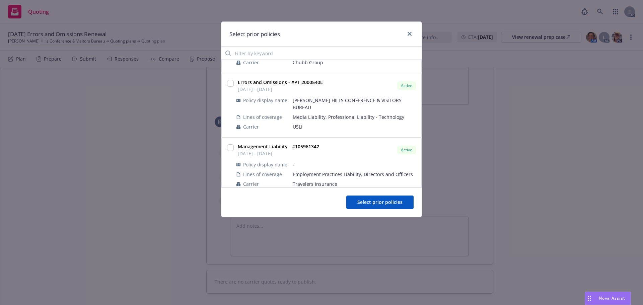
scroll to position [134, 0]
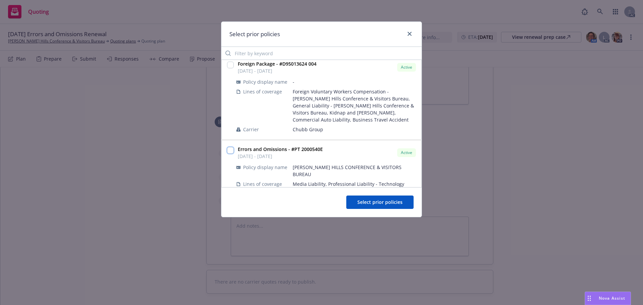
click at [229, 149] on input "checkbox" at bounding box center [230, 150] width 7 height 7
checkbox input "true"
click at [368, 203] on span "Select prior policies" at bounding box center [379, 202] width 45 height 6
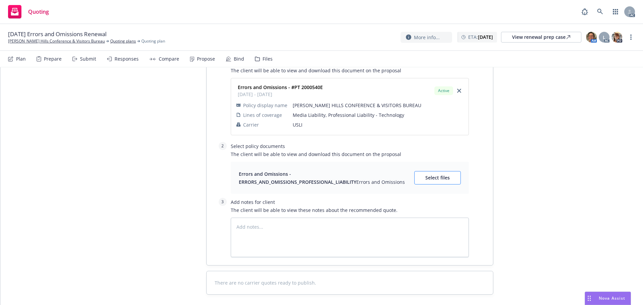
scroll to position [536, 0]
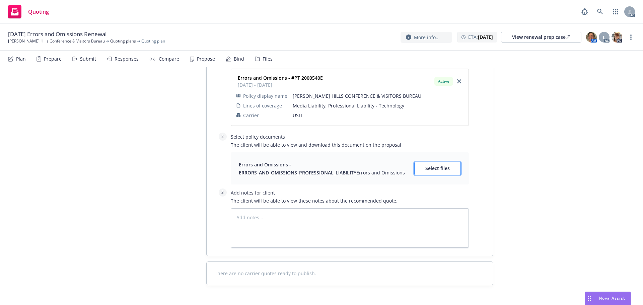
click at [439, 171] on span "Select files" at bounding box center [437, 168] width 24 height 6
type textarea "x"
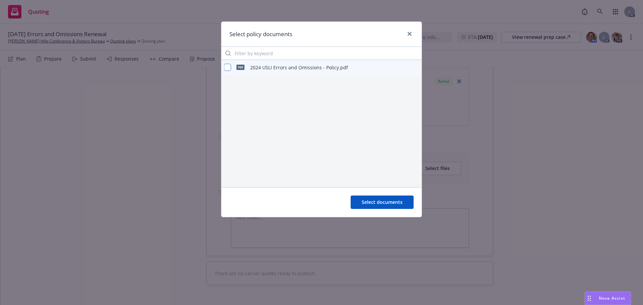
click at [228, 67] on input "checkbox" at bounding box center [227, 67] width 7 height 7
checkbox input "true"
click at [378, 204] on span "Select documents" at bounding box center [382, 202] width 41 height 6
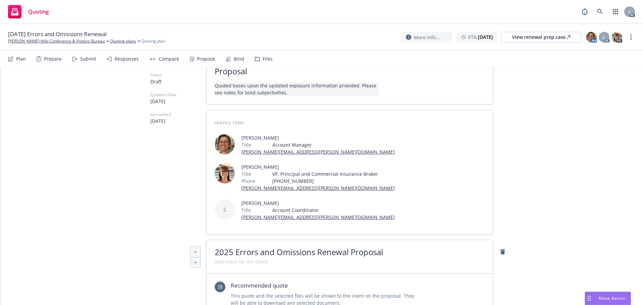
scroll to position [0, 0]
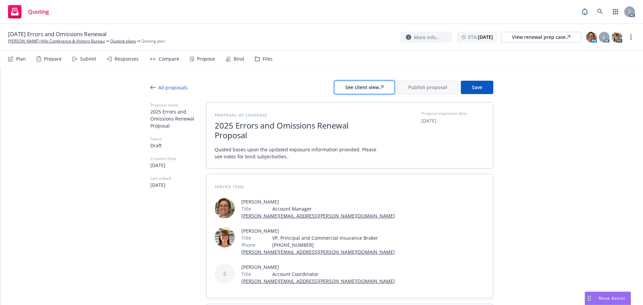
click at [364, 92] on div "See client view" at bounding box center [364, 87] width 38 height 13
type textarea "x"
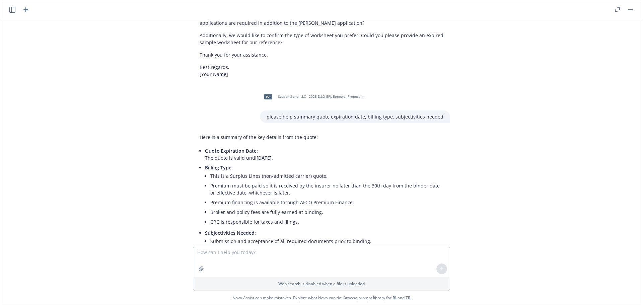
scroll to position [124, 0]
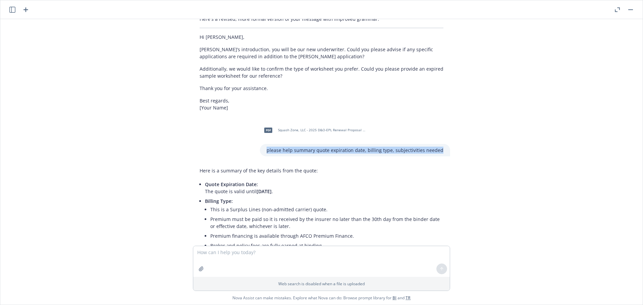
drag, startPoint x: 439, startPoint y: 151, endPoint x: 259, endPoint y: 153, distance: 180.2
click at [259, 153] on div "pdf Squash Zone, LLC - 2025 D&O-EPL Renewal Proposal - Westchester 8.15.25.pdf …" at bounding box center [322, 139] width 268 height 34
copy p "please help summary quote expiration date, billing type, subjectivities needed"
click at [205, 250] on textarea at bounding box center [321, 261] width 257 height 31
paste textarea "please help summary quote expiration date, billing type, subjectivities needed"
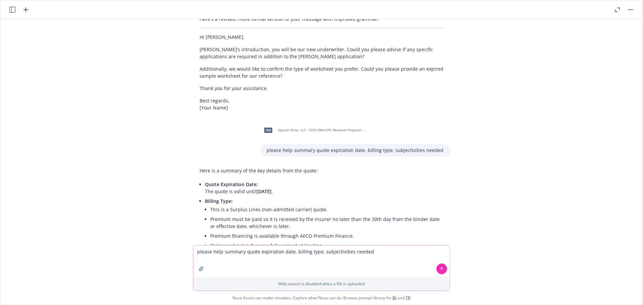
type textarea "please help summary quote expiration date, billing type, subjectivities needed"
click at [199, 267] on icon "button" at bounding box center [201, 269] width 4 height 4
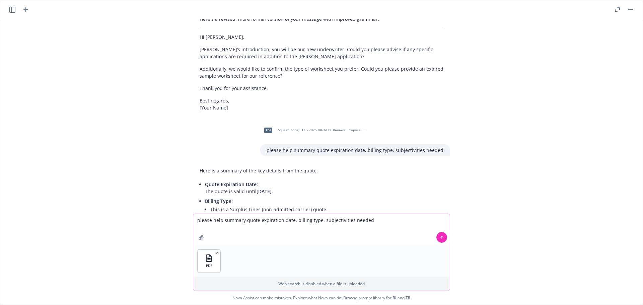
click at [196, 232] on button "button" at bounding box center [201, 237] width 11 height 11
click at [439, 239] on icon at bounding box center [441, 237] width 5 height 5
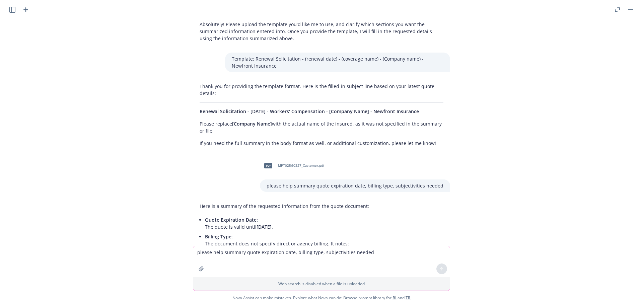
scroll to position [957, 0]
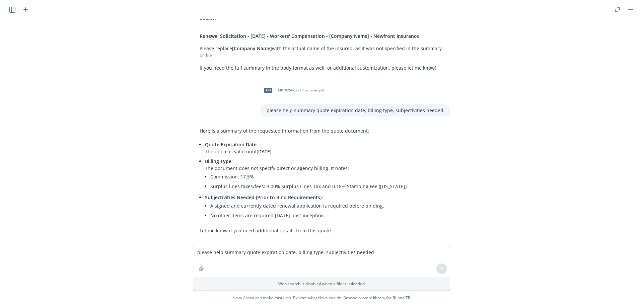
click at [214, 253] on textarea "please help summary quote expiration date, billing type, subjectivities needed" at bounding box center [321, 261] width 257 height 31
type textarea "premium detail please"
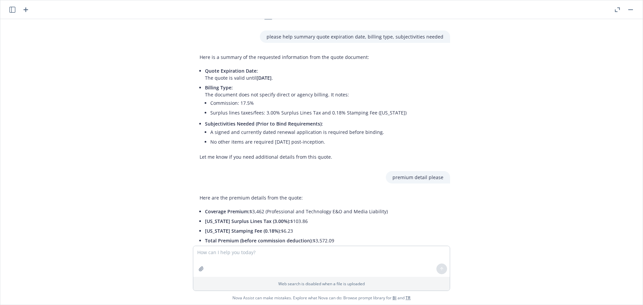
scroll to position [1064, 0]
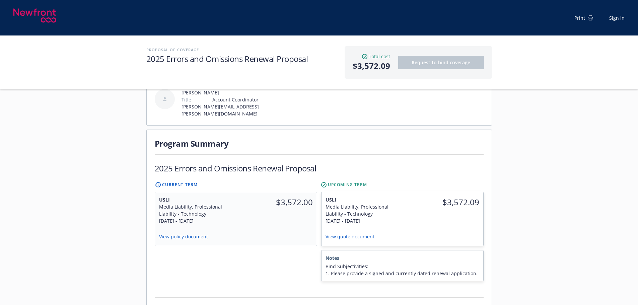
scroll to position [167, 0]
